Goal: Task Accomplishment & Management: Manage account settings

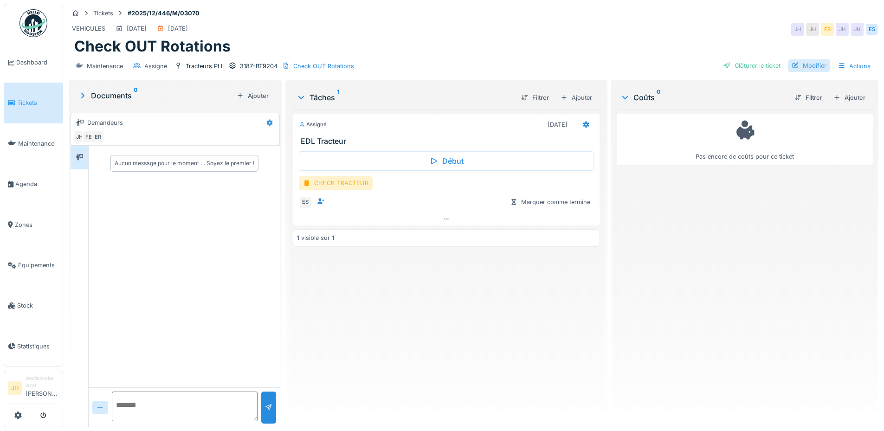
click at [809, 67] on div "Modifier" at bounding box center [809, 65] width 42 height 13
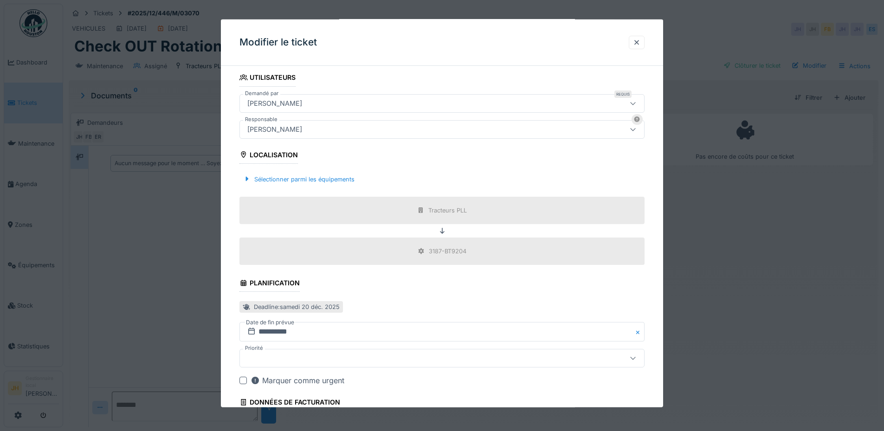
scroll to position [278, 0]
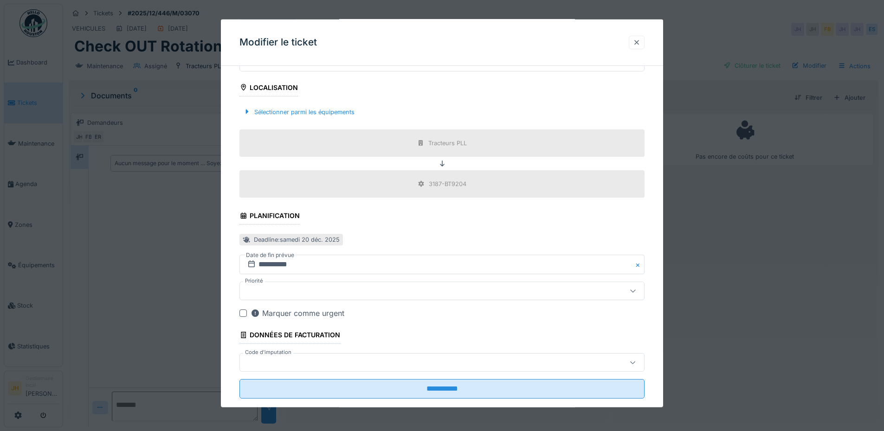
click at [640, 42] on div at bounding box center [636, 42] width 7 height 9
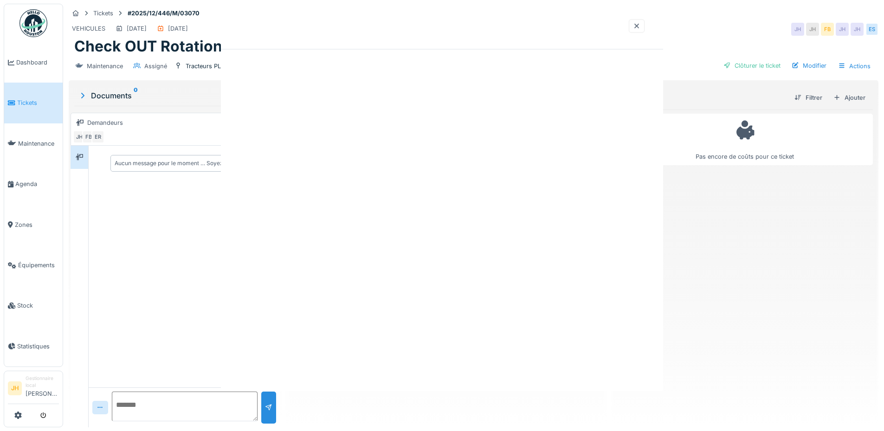
scroll to position [0, 0]
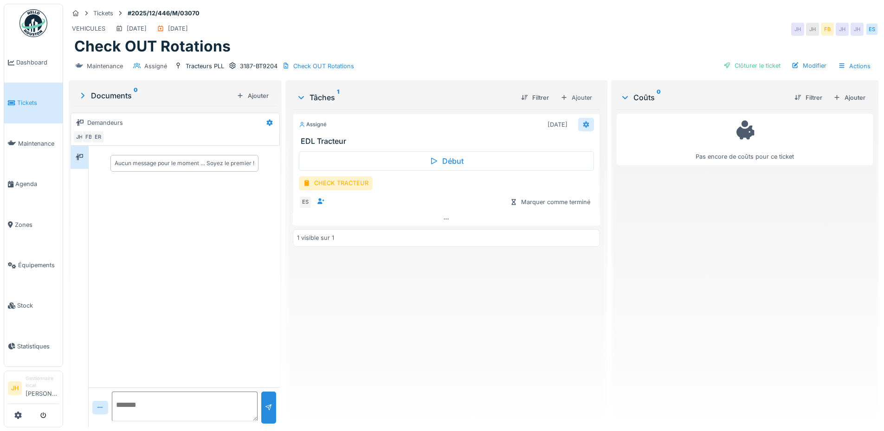
click at [585, 127] on div at bounding box center [586, 124] width 16 height 13
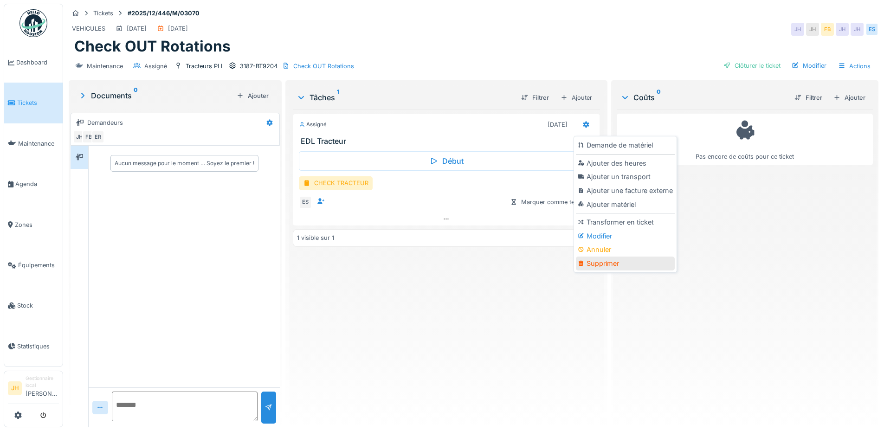
click at [606, 267] on div "Supprimer" at bounding box center [625, 263] width 99 height 14
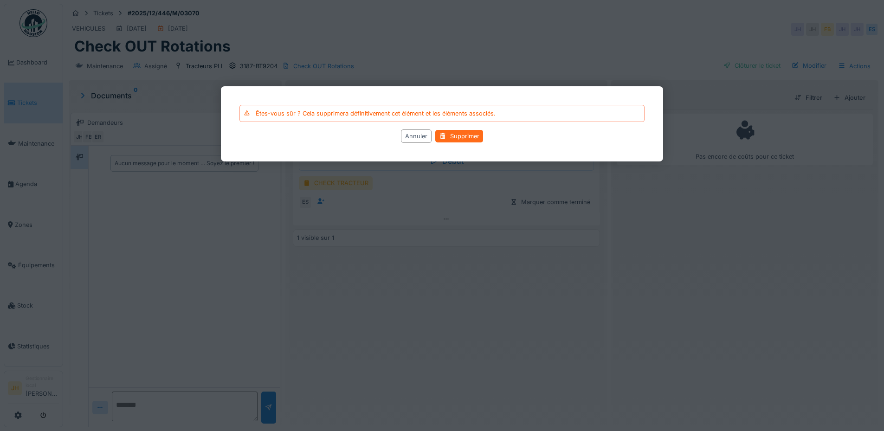
click at [463, 138] on div "Supprimer" at bounding box center [459, 136] width 48 height 13
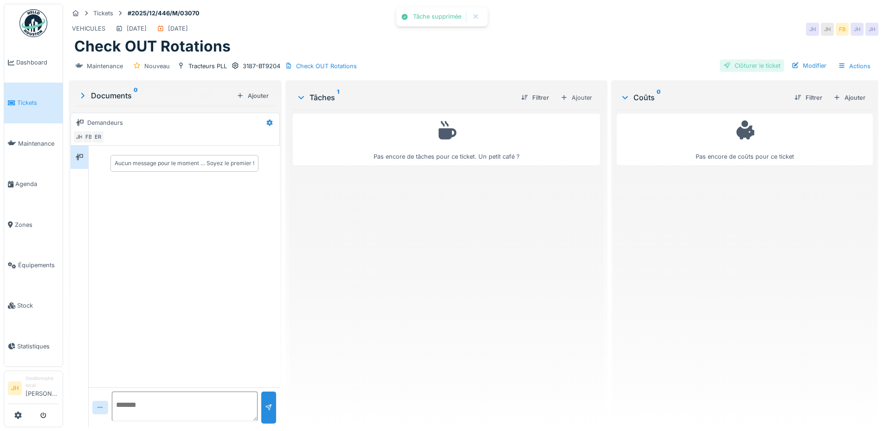
click at [742, 65] on div "Clôturer le ticket" at bounding box center [751, 65] width 64 height 13
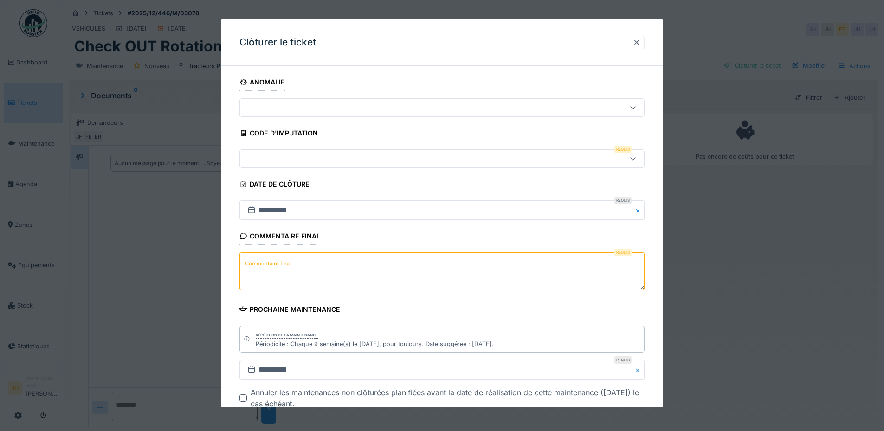
click at [310, 158] on div at bounding box center [418, 159] width 349 height 10
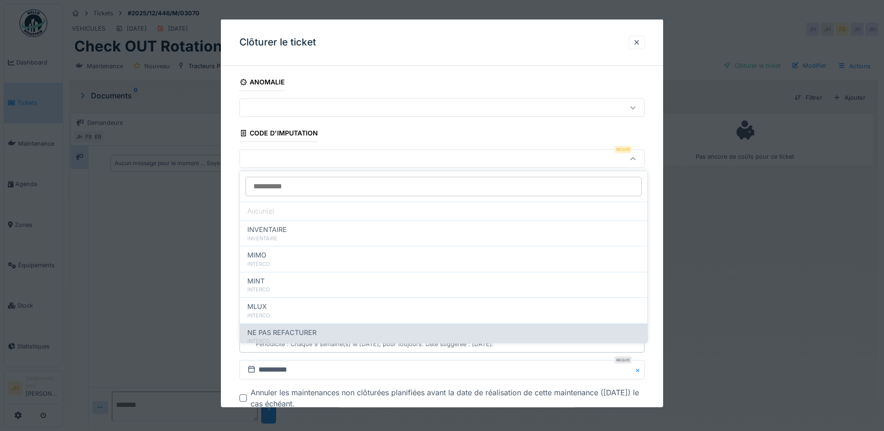
click at [288, 331] on span "NE PAS REFACTURER" at bounding box center [281, 332] width 69 height 10
type input "****"
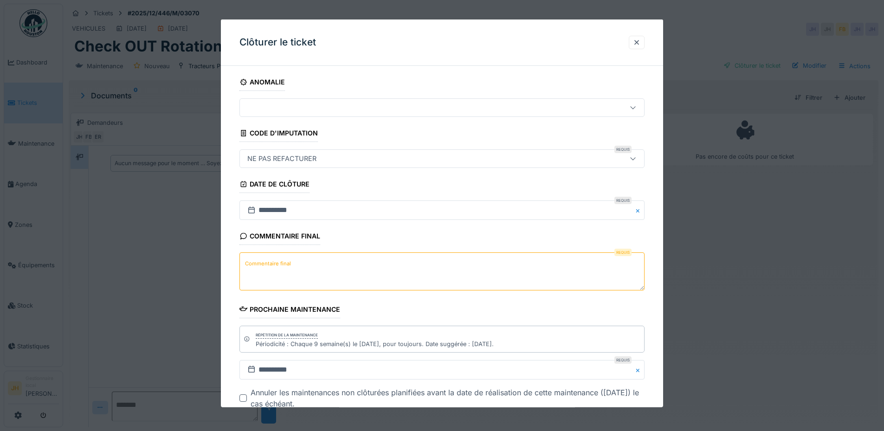
click at [283, 263] on label "Commentaire final" at bounding box center [268, 263] width 50 height 12
click at [283, 263] on textarea "Commentaire final" at bounding box center [441, 271] width 405 height 38
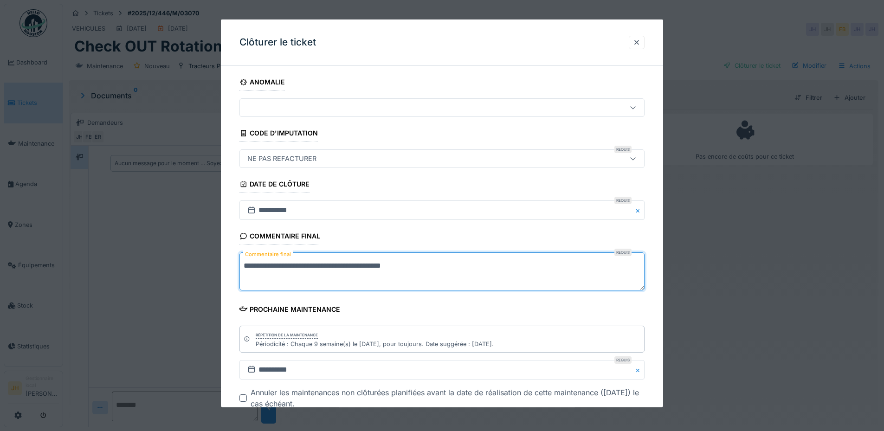
type textarea "**********"
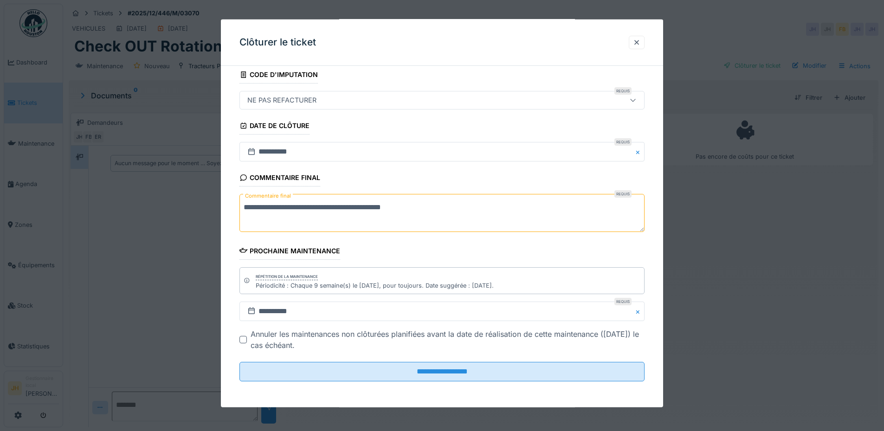
scroll to position [7, 0]
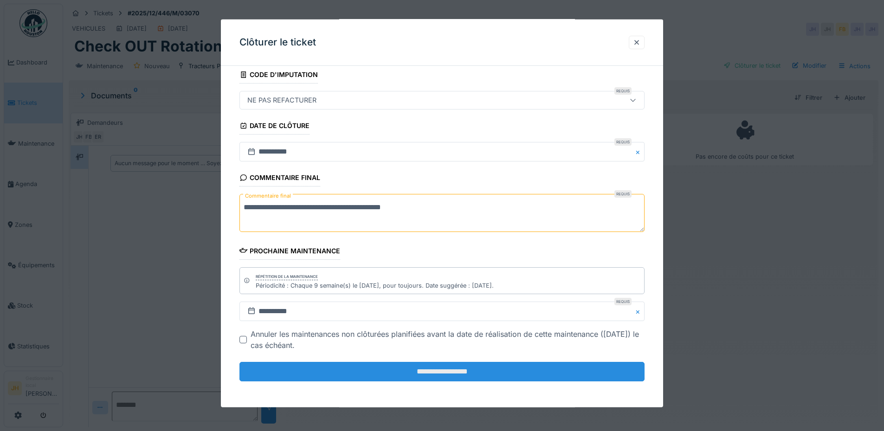
click at [467, 375] on input "**********" at bounding box center [441, 371] width 405 height 19
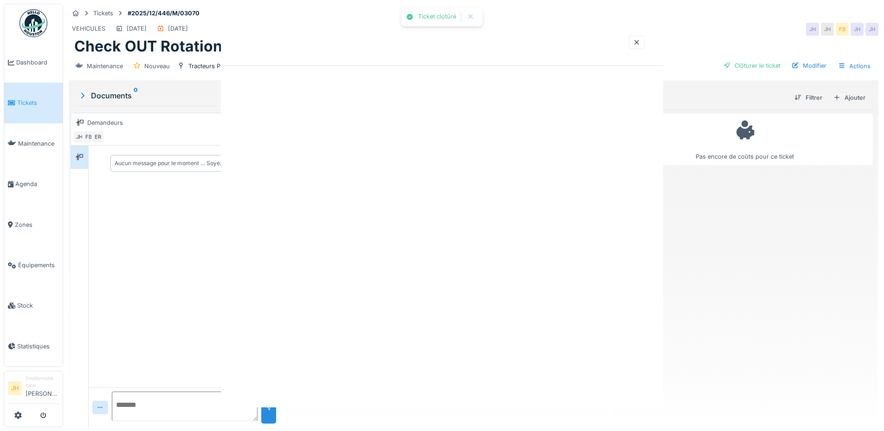
scroll to position [0, 0]
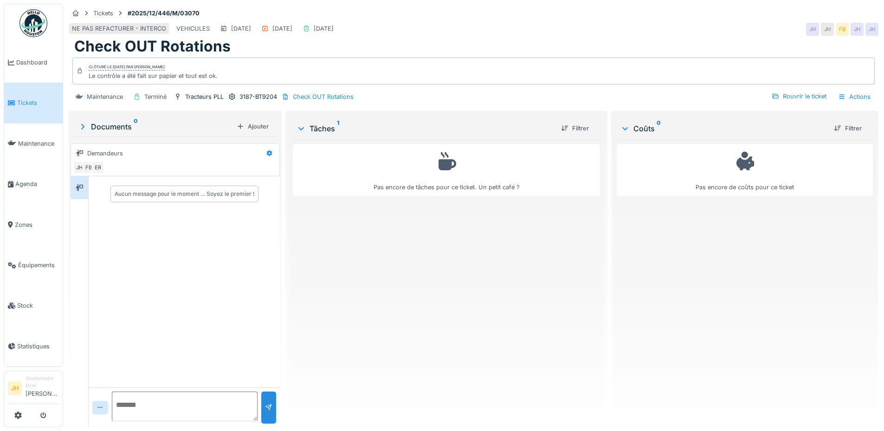
click at [23, 107] on link "Tickets" at bounding box center [33, 103] width 58 height 40
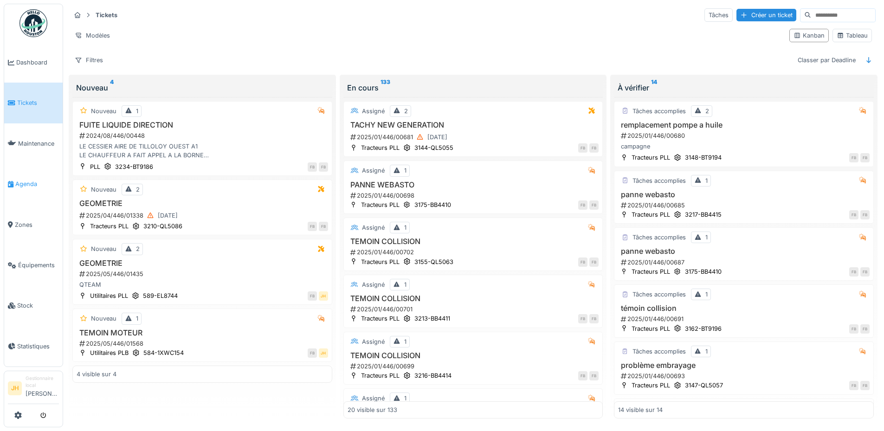
click at [18, 179] on span "Agenda" at bounding box center [37, 183] width 44 height 9
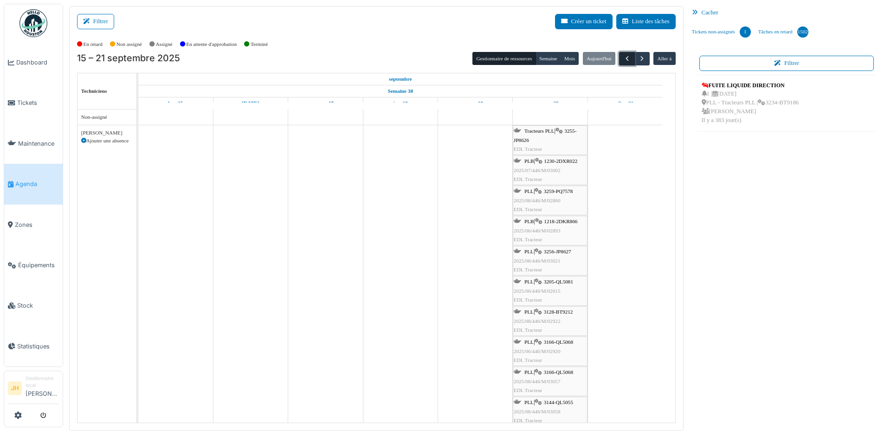
click at [623, 59] on span "button" at bounding box center [627, 59] width 8 height 8
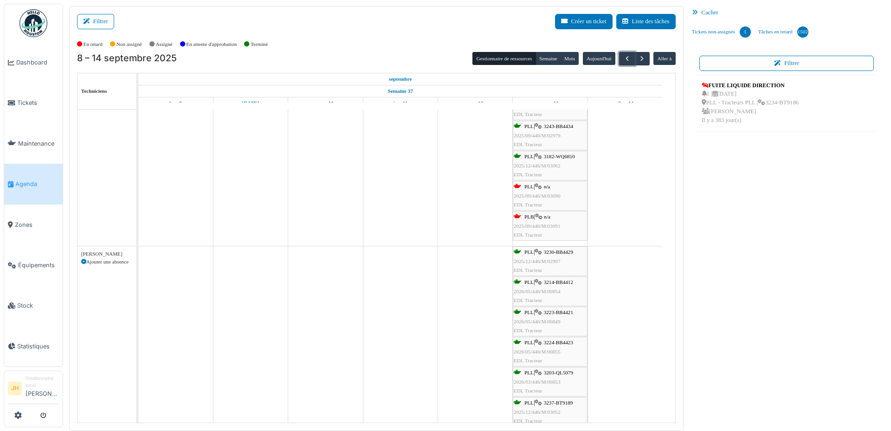
click at [535, 184] on div "PLL | n/a 2025/09/446/M/03090 EDL Tracteur" at bounding box center [549, 195] width 73 height 27
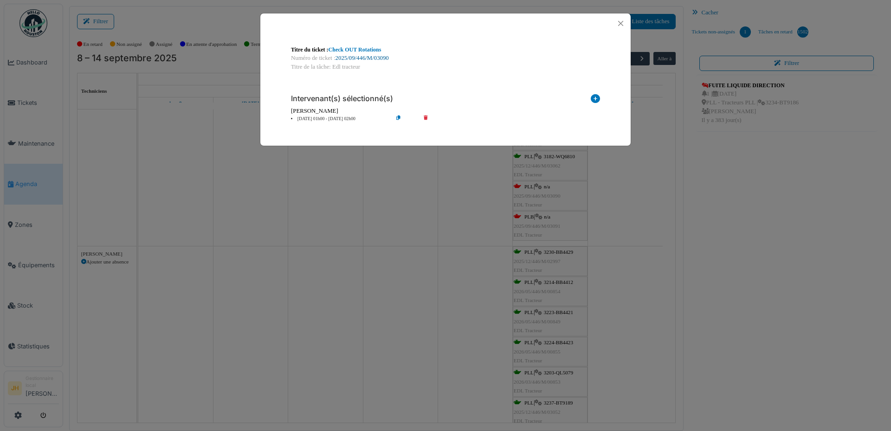
click at [378, 58] on link "2025/09/446/M/03090" at bounding box center [361, 58] width 53 height 6
click at [622, 21] on button "Close" at bounding box center [620, 23] width 13 height 13
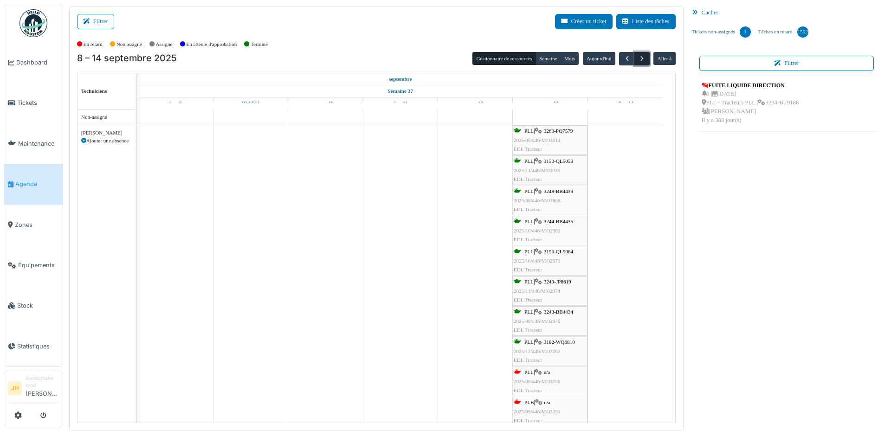
click at [638, 58] on span "button" at bounding box center [642, 59] width 8 height 8
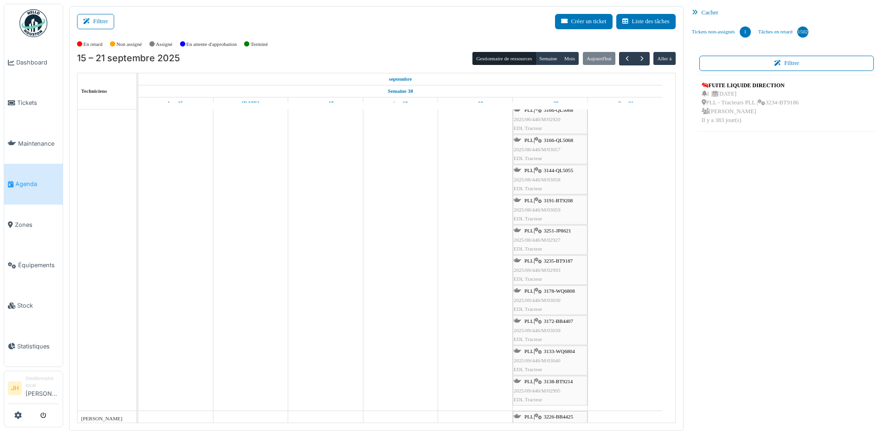
scroll to position [278, 0]
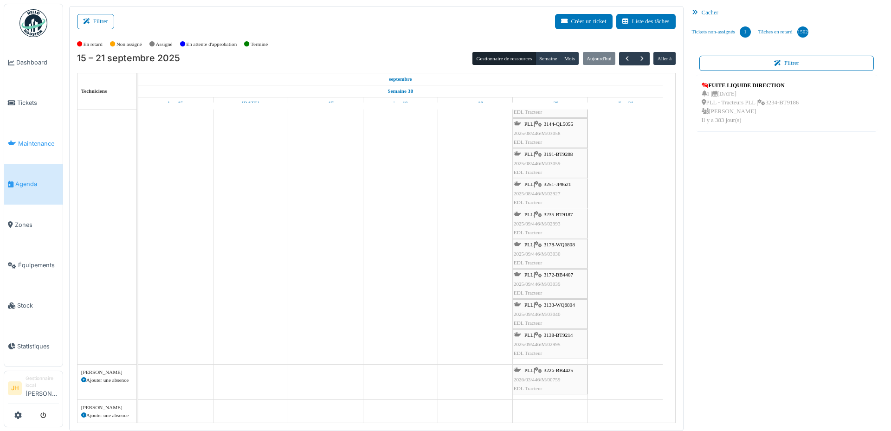
click at [26, 141] on span "Maintenance" at bounding box center [38, 143] width 41 height 9
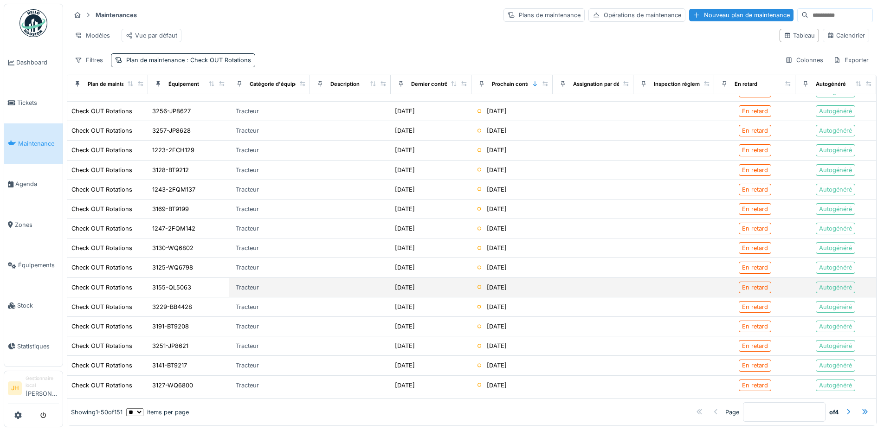
scroll to position [325, 0]
